Goal: Complete application form: Complete application form

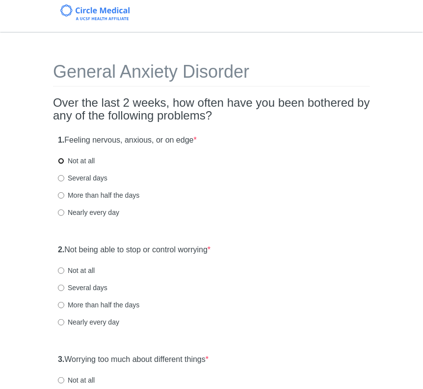
click at [60, 160] on input "Not at all" at bounding box center [61, 161] width 6 height 6
radio input "true"
click at [59, 270] on input "Not at all" at bounding box center [61, 270] width 6 height 6
radio input "true"
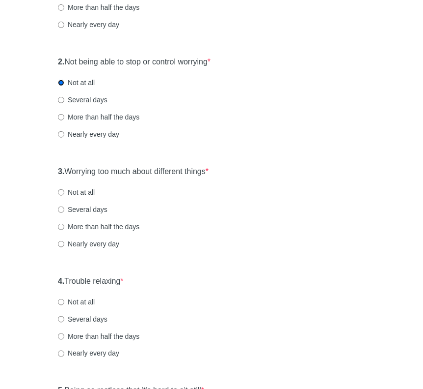
scroll to position [246, 0]
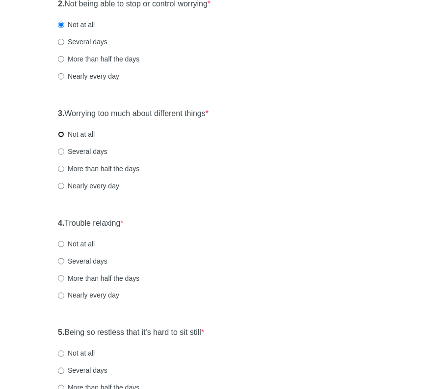
click at [60, 132] on input "Not at all" at bounding box center [61, 134] width 6 height 6
radio input "true"
click at [61, 244] on input "Not at all" at bounding box center [61, 244] width 6 height 6
radio input "true"
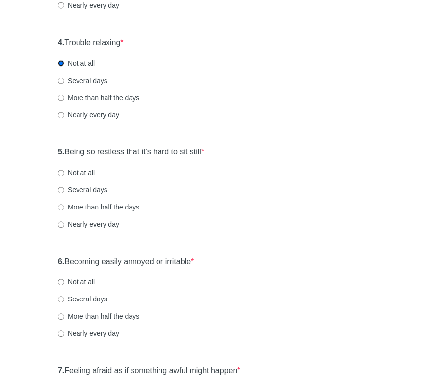
scroll to position [442, 0]
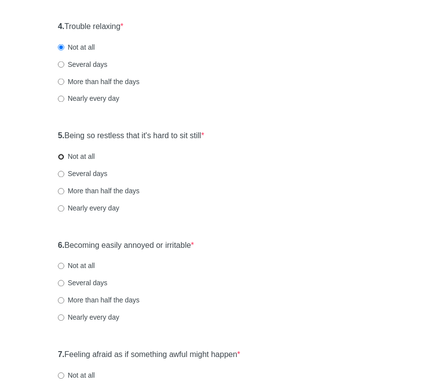
click at [61, 155] on input "Not at all" at bounding box center [61, 157] width 6 height 6
radio input "true"
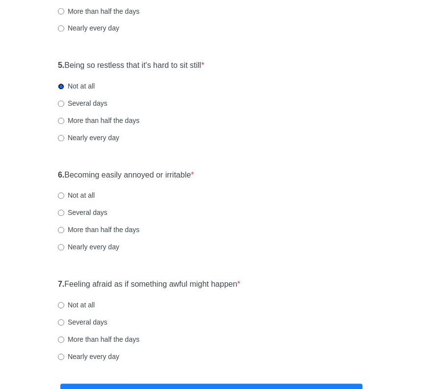
scroll to position [540, 0]
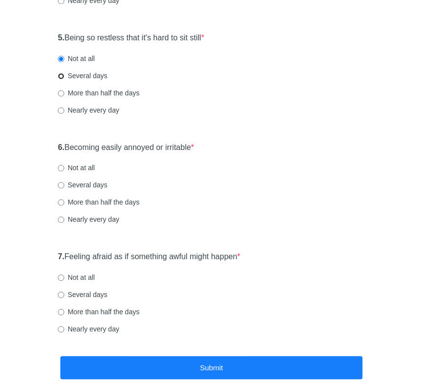
click at [60, 74] on input "Several days" at bounding box center [61, 76] width 6 height 6
radio input "true"
click at [60, 167] on input "Not at all" at bounding box center [61, 168] width 6 height 6
radio input "true"
click at [58, 277] on input "Not at all" at bounding box center [61, 277] width 6 height 6
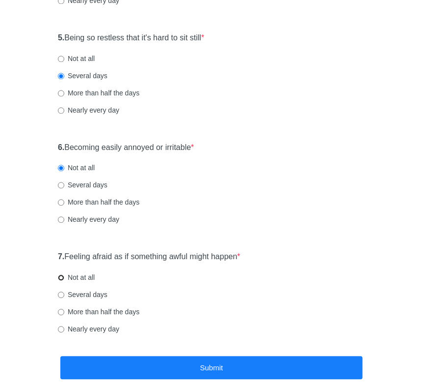
radio input "true"
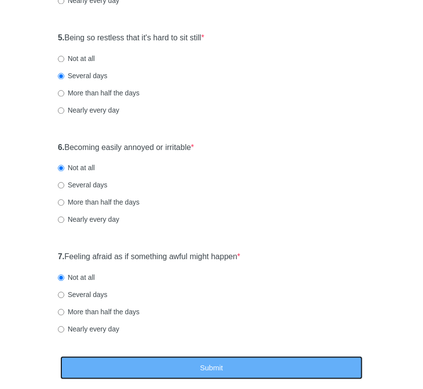
click at [207, 357] on button "Submit" at bounding box center [211, 367] width 303 height 23
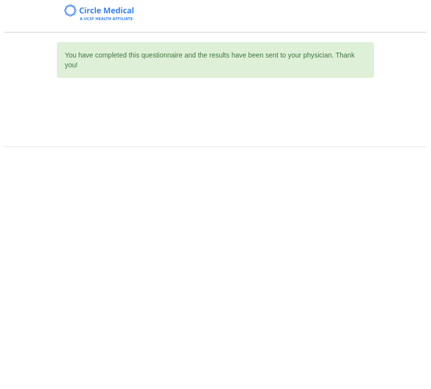
scroll to position [0, 0]
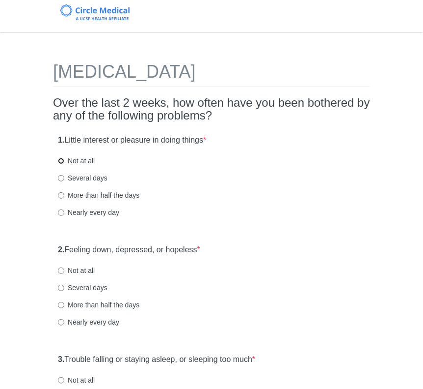
click at [58, 160] on input "Not at all" at bounding box center [61, 161] width 6 height 6
radio input "true"
click at [60, 270] on input "Not at all" at bounding box center [61, 270] width 6 height 6
radio input "true"
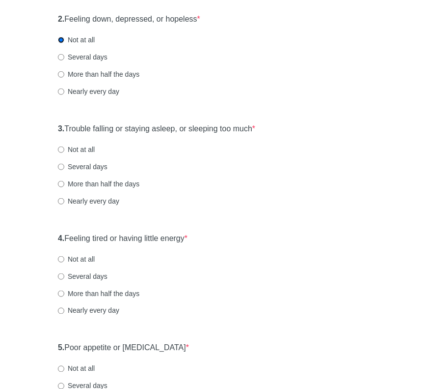
scroll to position [246, 0]
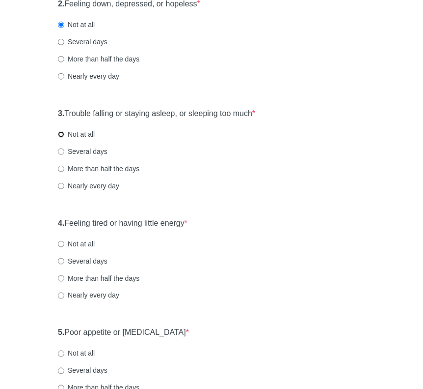
click at [63, 132] on input "Not at all" at bounding box center [61, 134] width 6 height 6
radio input "true"
click at [61, 245] on input "Not at all" at bounding box center [61, 244] width 6 height 6
radio input "true"
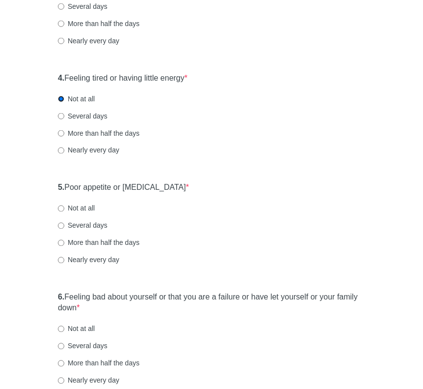
scroll to position [491, 0]
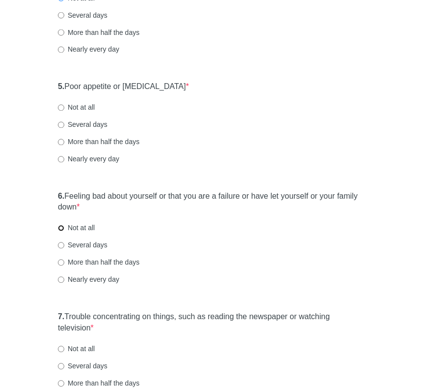
click at [61, 227] on input "Not at all" at bounding box center [61, 228] width 6 height 6
radio input "true"
click at [61, 107] on input "Not at all" at bounding box center [61, 108] width 6 height 6
radio input "true"
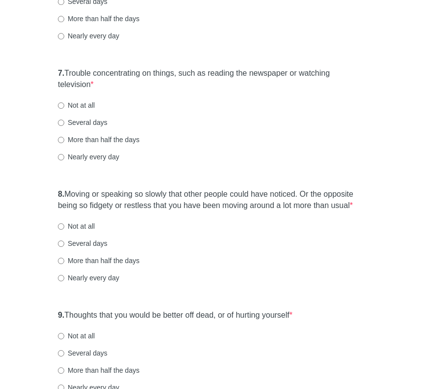
scroll to position [737, 0]
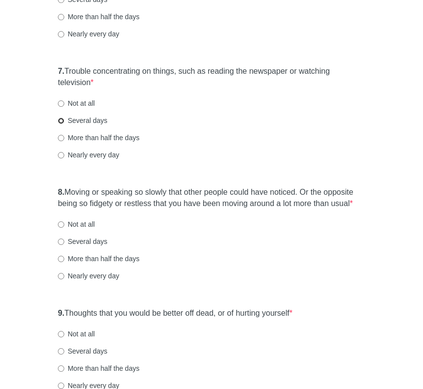
click at [60, 117] on input "Several days" at bounding box center [61, 120] width 6 height 6
radio input "true"
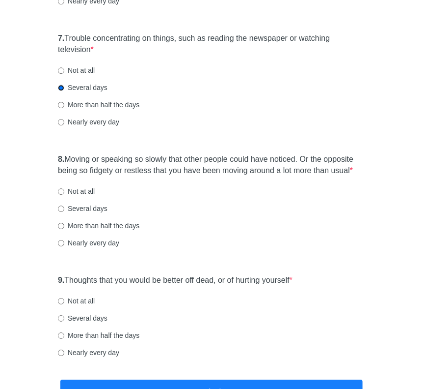
scroll to position [786, 0]
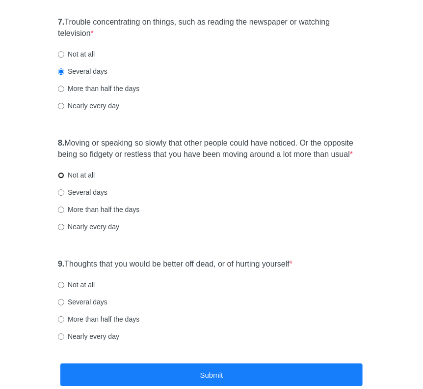
click at [63, 175] on input "Not at all" at bounding box center [61, 175] width 6 height 6
radio input "true"
click at [62, 284] on input "Not at all" at bounding box center [61, 284] width 6 height 6
radio input "true"
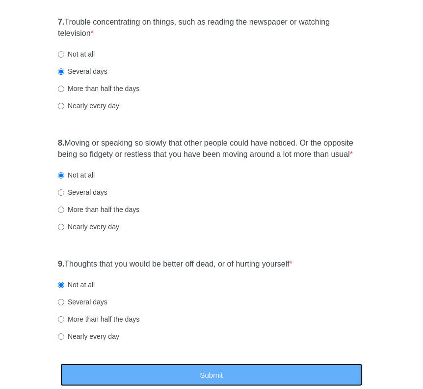
click at [219, 375] on button "Submit" at bounding box center [211, 374] width 303 height 23
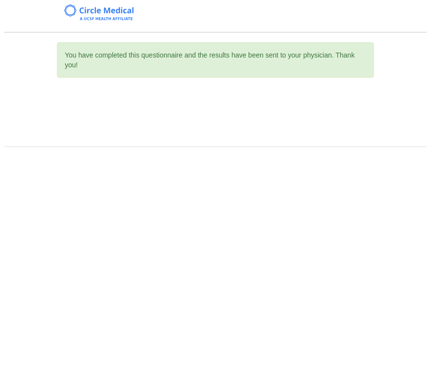
scroll to position [0, 0]
